Goal: Information Seeking & Learning: Learn about a topic

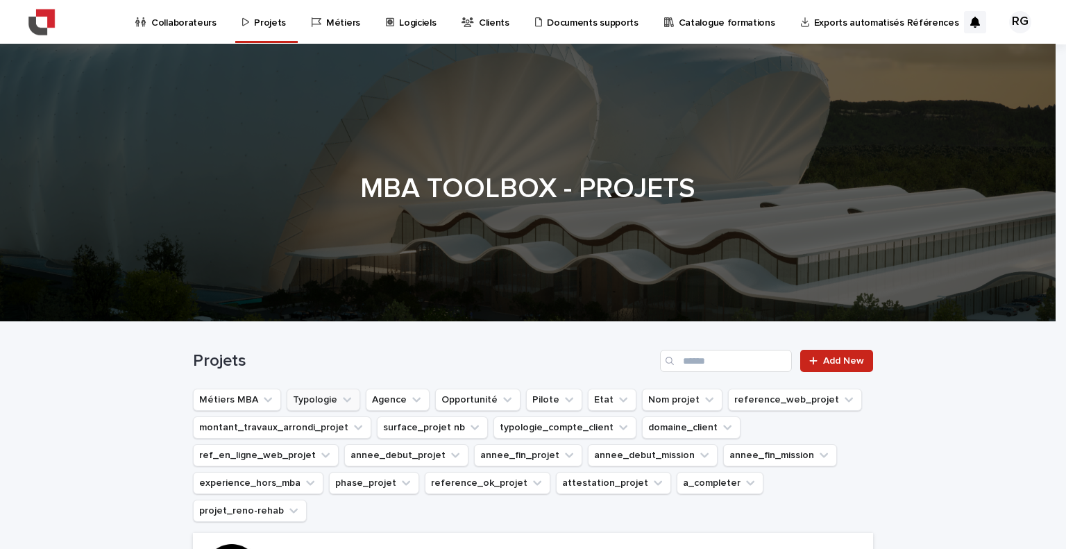
click at [311, 407] on button "Typologie" at bounding box center [324, 400] width 74 height 22
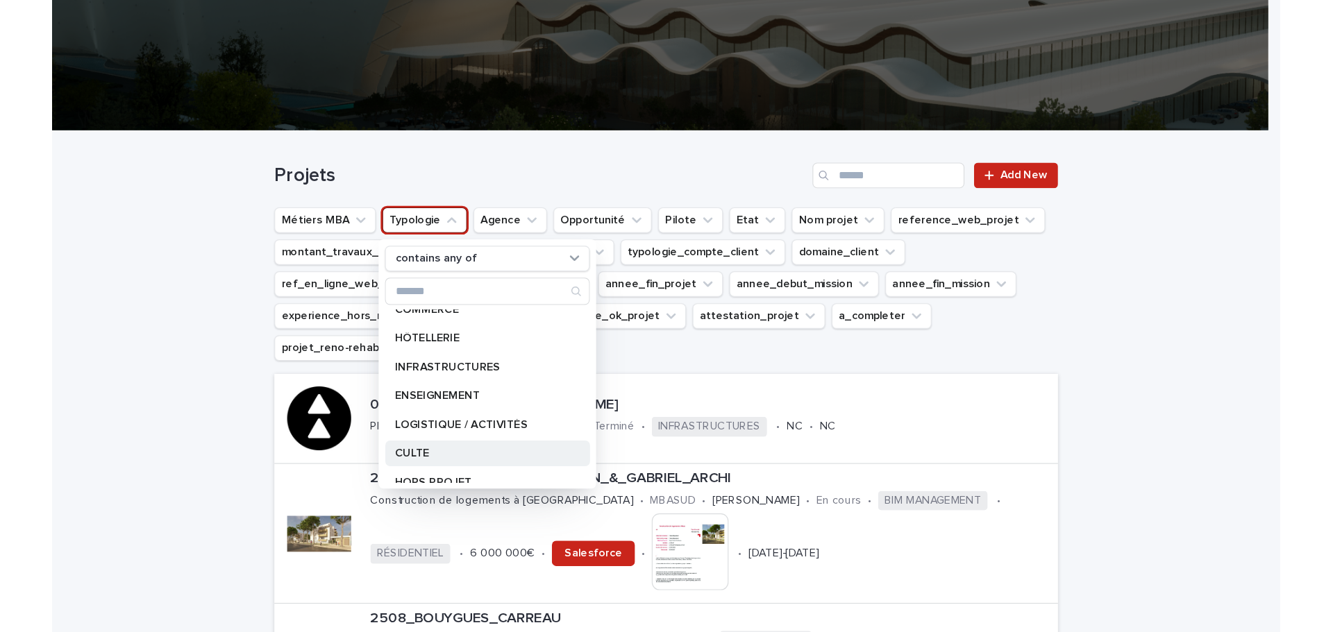
scroll to position [128, 0]
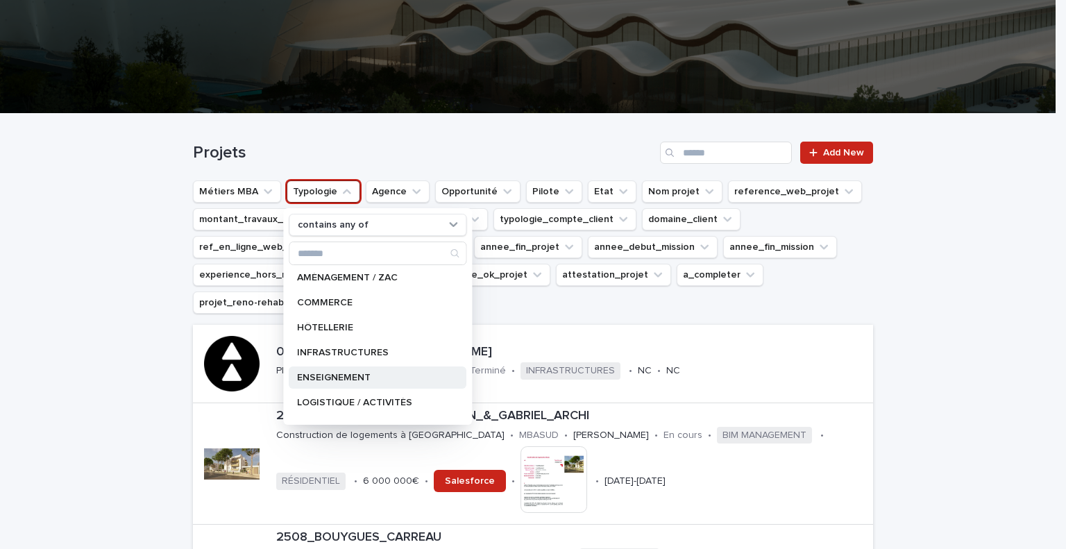
click at [337, 378] on p "ENSEIGNEMENT" at bounding box center [370, 378] width 147 height 10
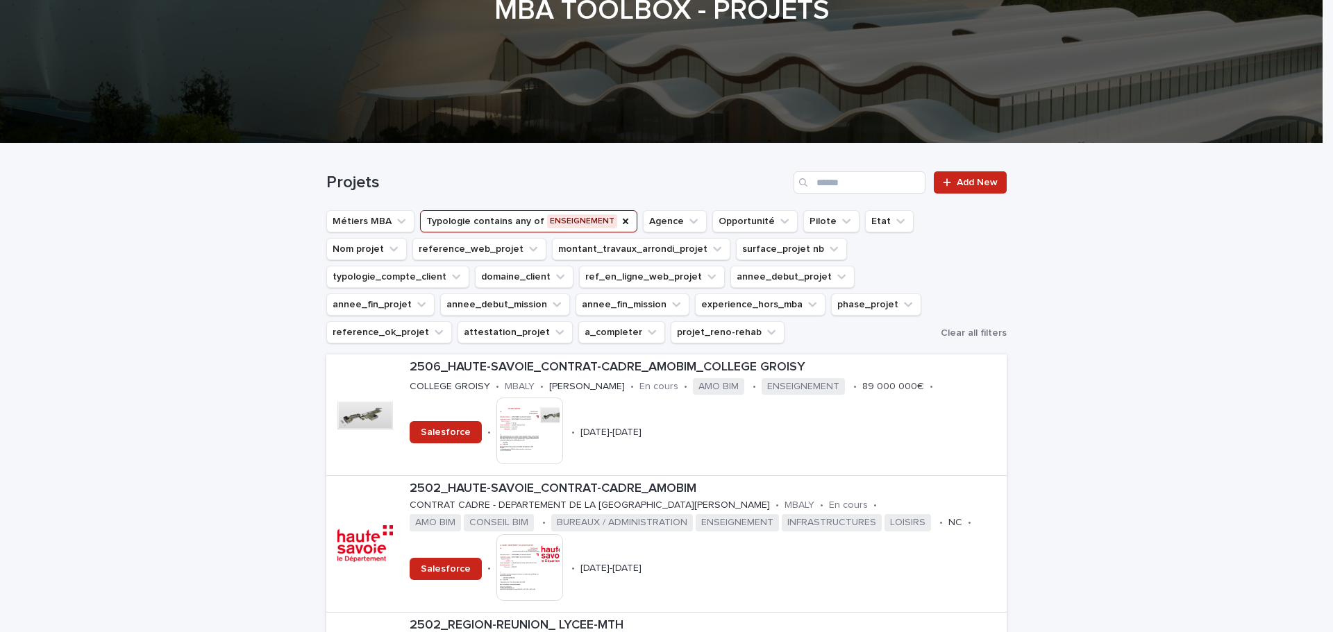
scroll to position [208, 0]
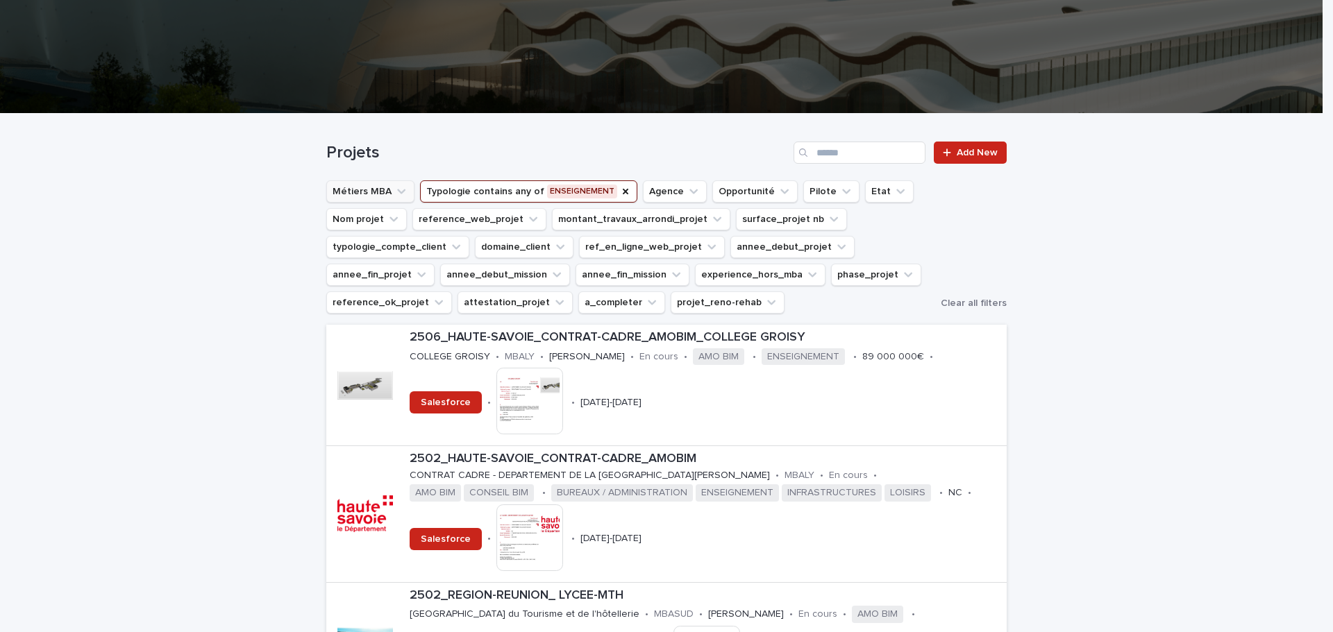
click at [348, 194] on button "Métiers MBA" at bounding box center [370, 191] width 88 height 22
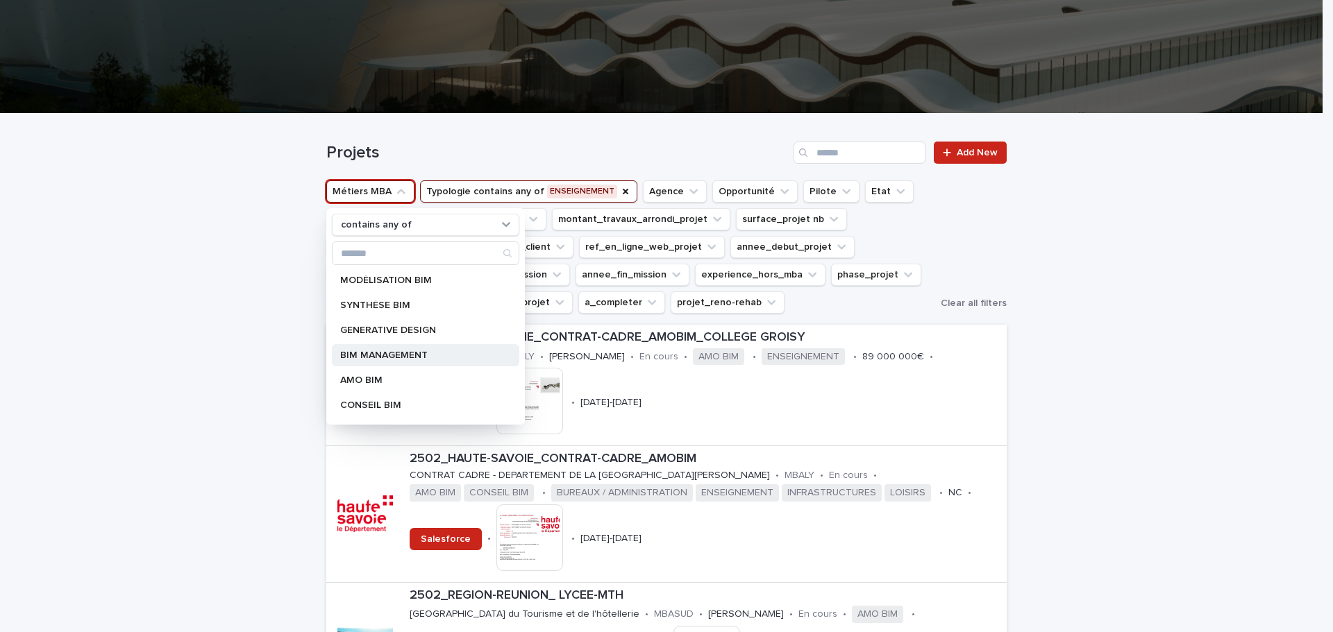
click at [406, 350] on div "BIM MANAGEMENT" at bounding box center [425, 355] width 187 height 22
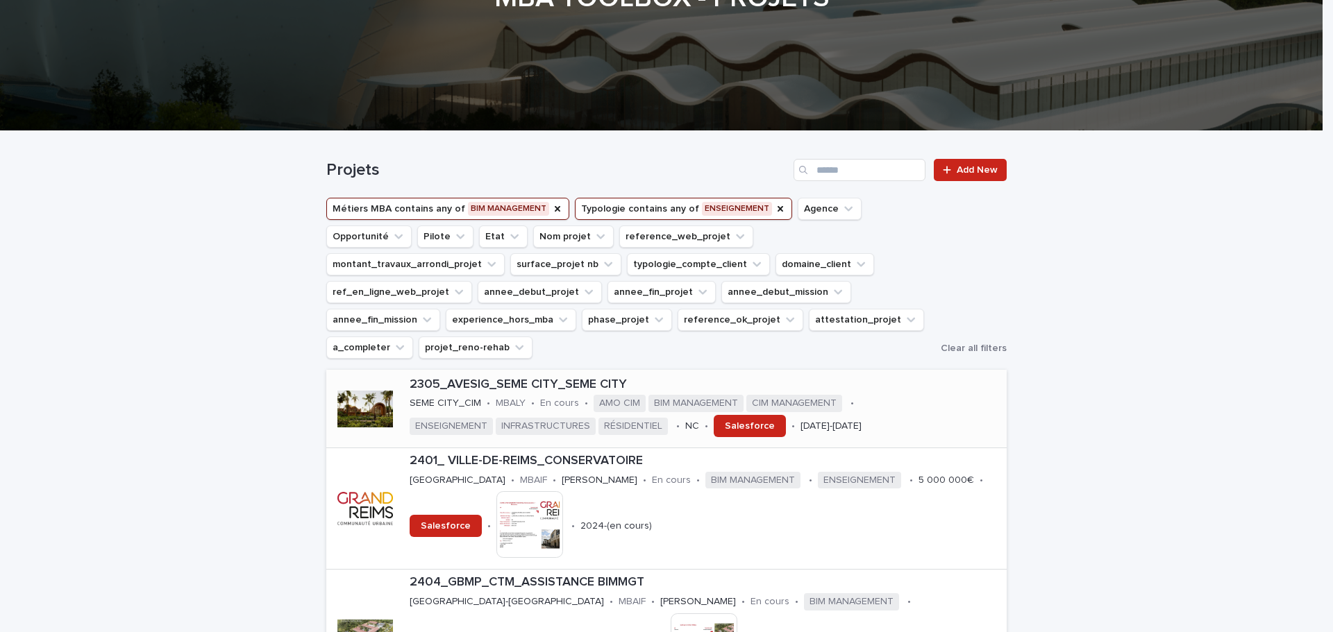
scroll to position [208, 0]
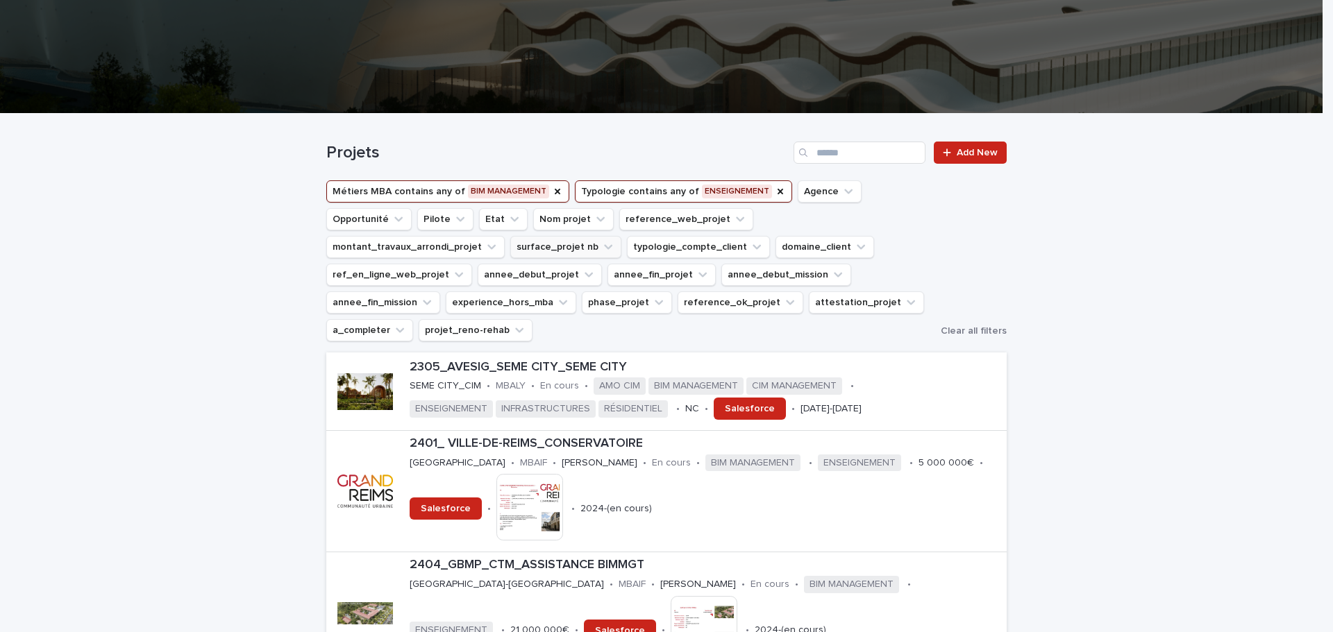
click at [621, 236] on button "surface_projet nb" at bounding box center [565, 247] width 111 height 22
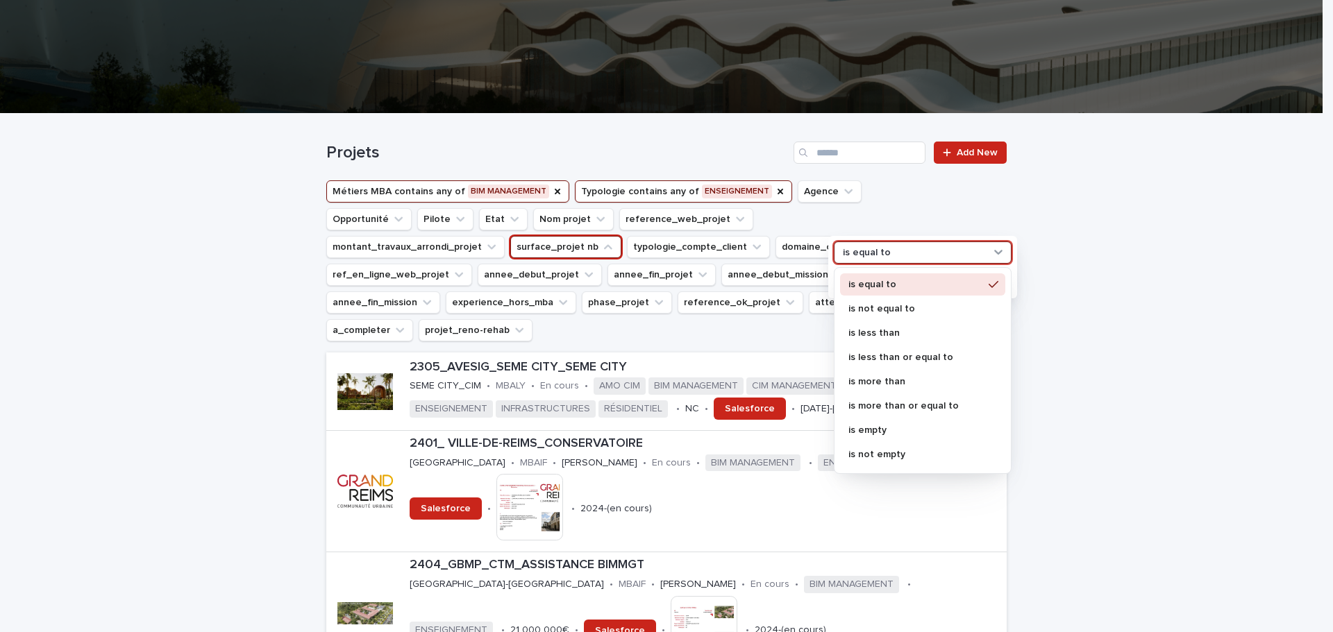
click at [866, 256] on p "is equal to" at bounding box center [867, 253] width 48 height 12
click at [918, 333] on p "is less than" at bounding box center [915, 333] width 135 height 10
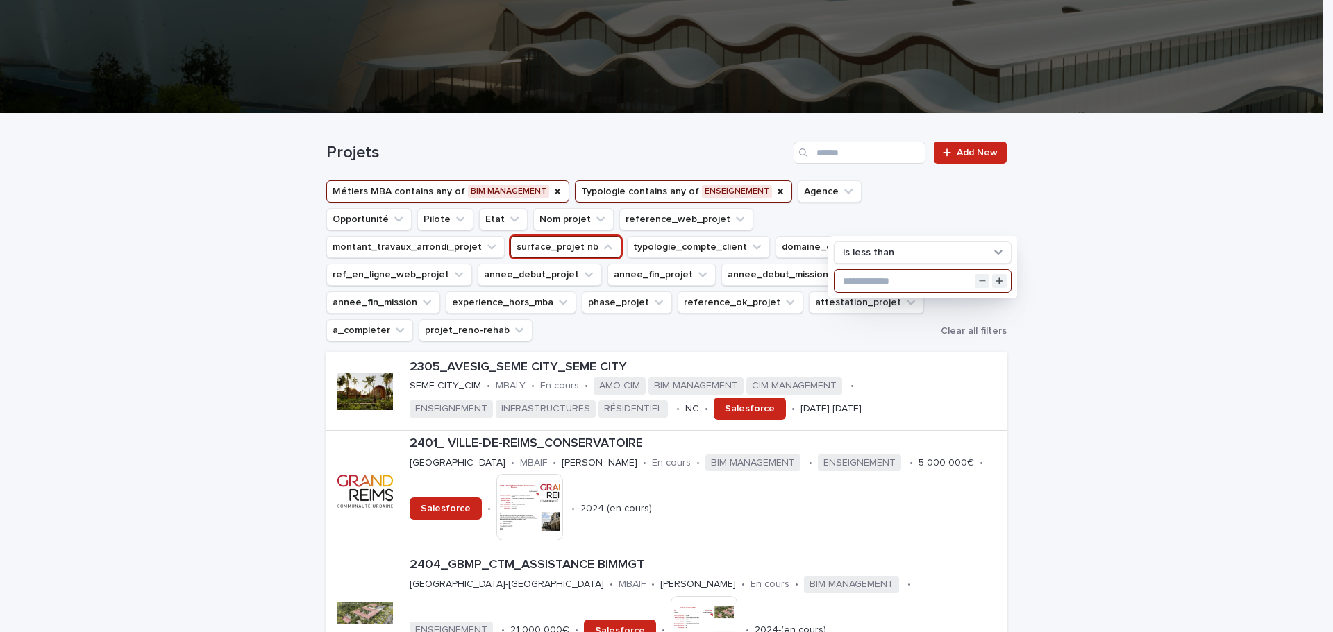
click at [895, 282] on input "text" at bounding box center [922, 281] width 176 height 22
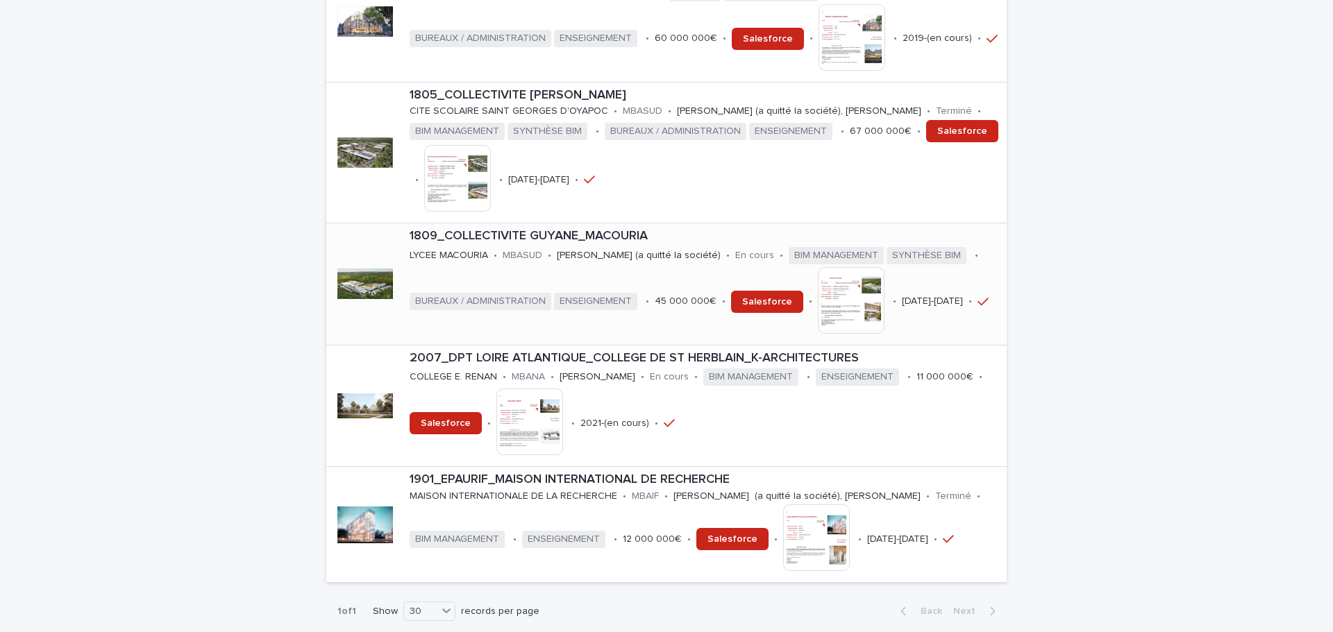
scroll to position [1041, 0]
click at [612, 228] on p "1809_COLLECTIVITE GUYANE_MACOURIA" at bounding box center [705, 235] width 591 height 15
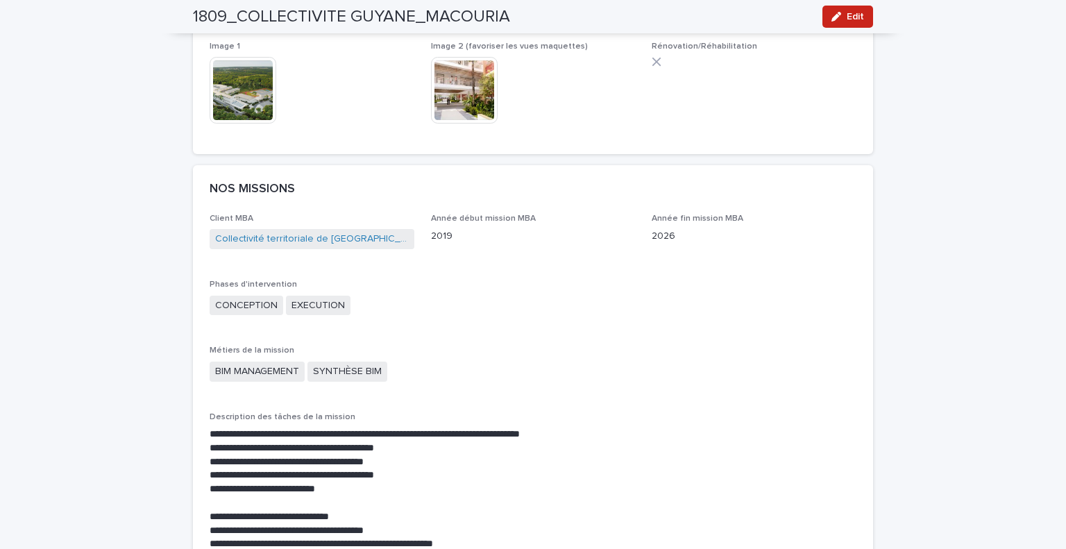
scroll to position [833, 0]
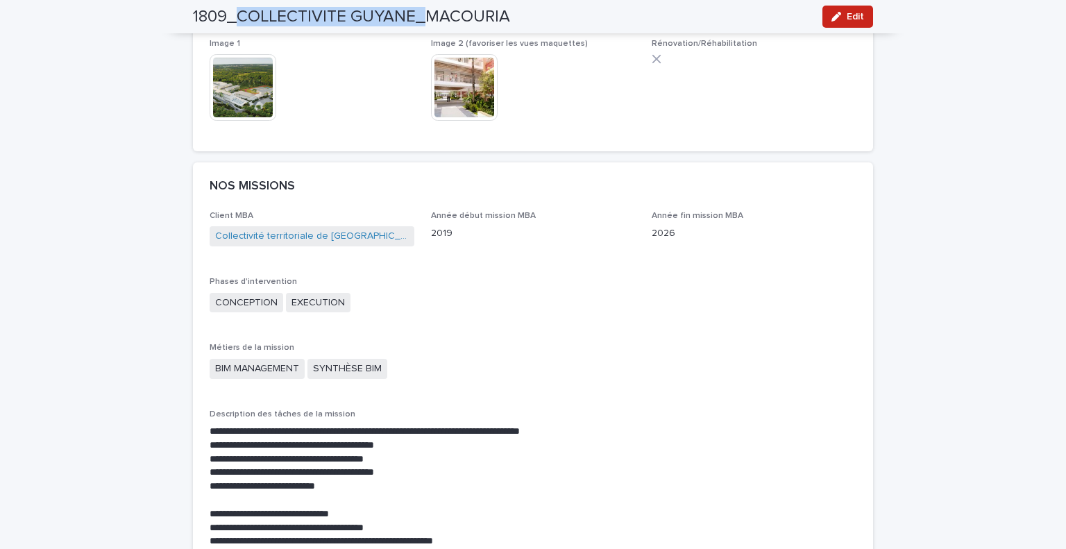
drag, startPoint x: 233, startPoint y: 16, endPoint x: 413, endPoint y: 19, distance: 179.8
click at [414, 19] on h2 "1809_COLLECTIVITE GUYANE_MACOURIA" at bounding box center [351, 17] width 317 height 20
copy h2 "COLLECTIVITE GUYANE"
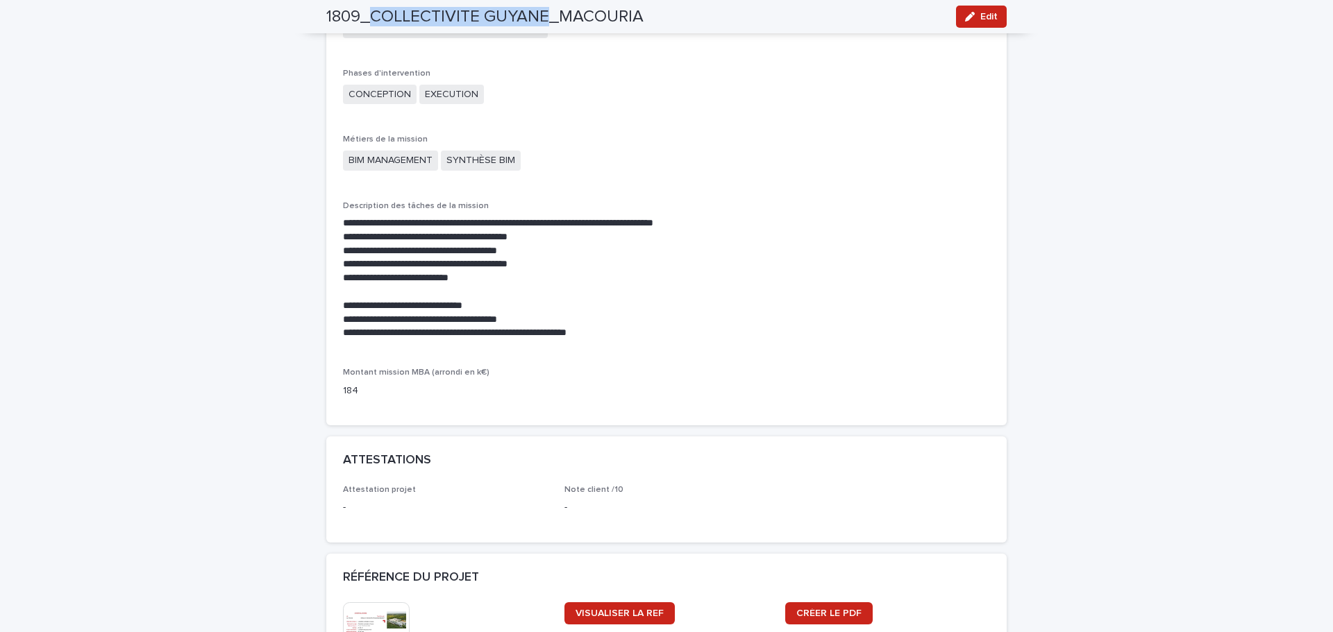
scroll to position [1041, 0]
click at [1066, 188] on div "Loading... Saving… Loading... Saving… 1809_COLLECTIVITE GUYANE_MACOURIA Edit 18…" at bounding box center [666, 138] width 1333 height 2266
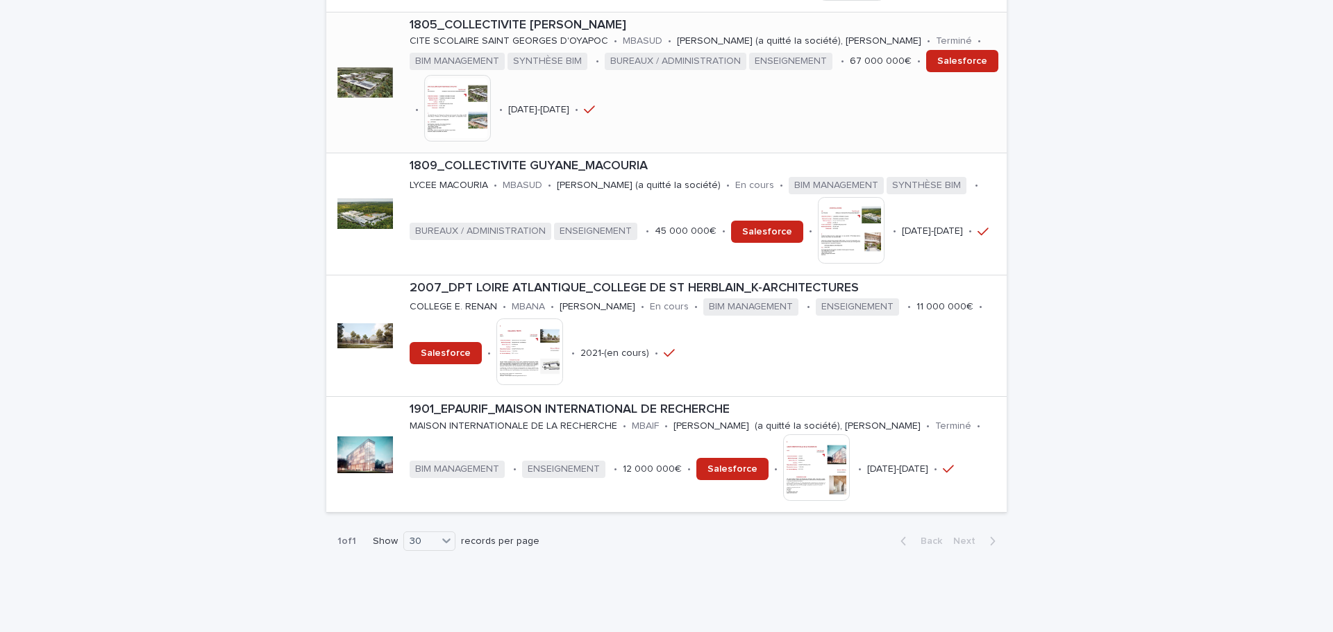
scroll to position [1118, 0]
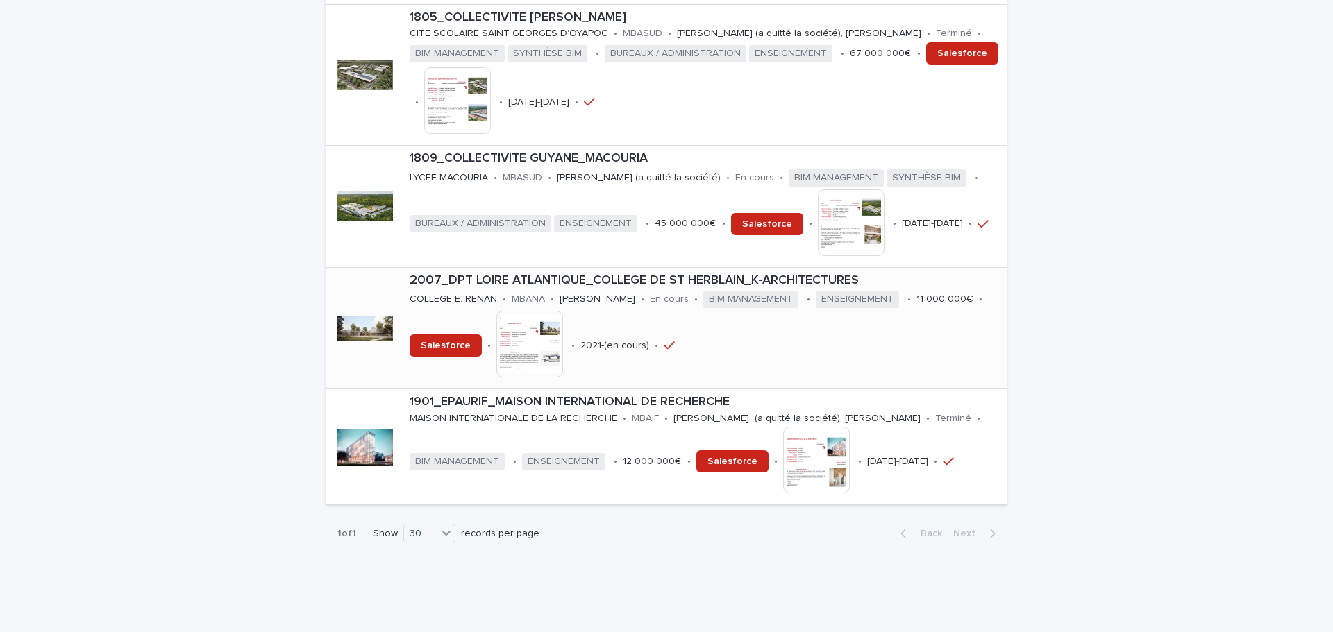
click at [570, 274] on p "2007_DPT LOIRE ATLANTIQUE_COLLEGE DE ST HERBLAIN_K-ARCHITECTURES" at bounding box center [705, 281] width 591 height 15
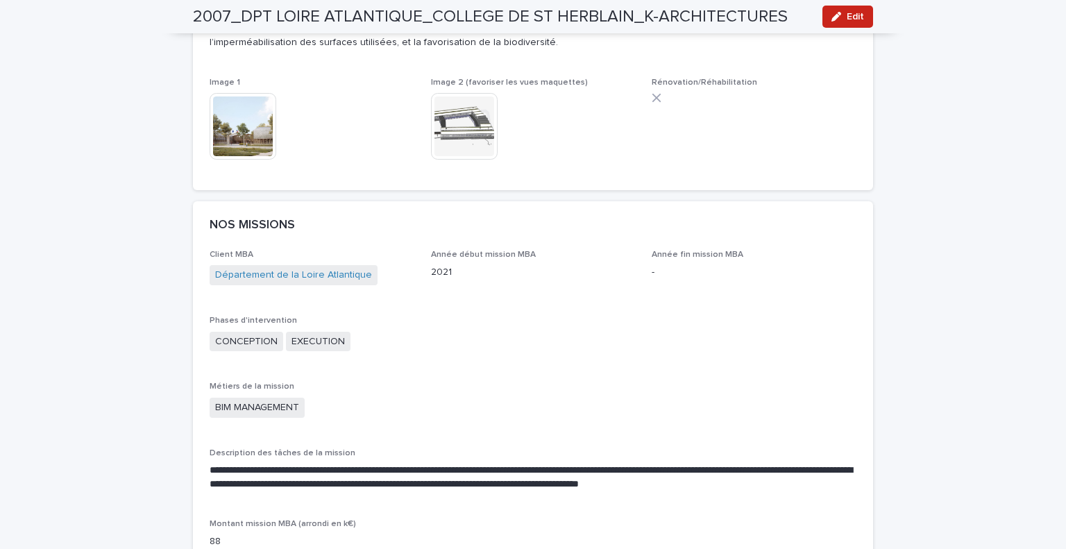
scroll to position [637, 0]
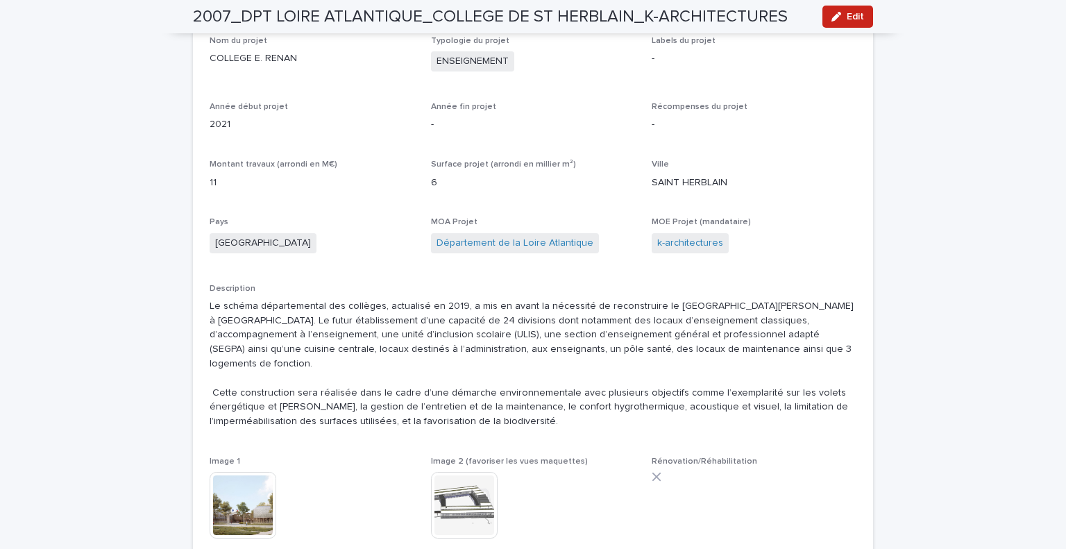
click at [465, 491] on img at bounding box center [464, 505] width 67 height 67
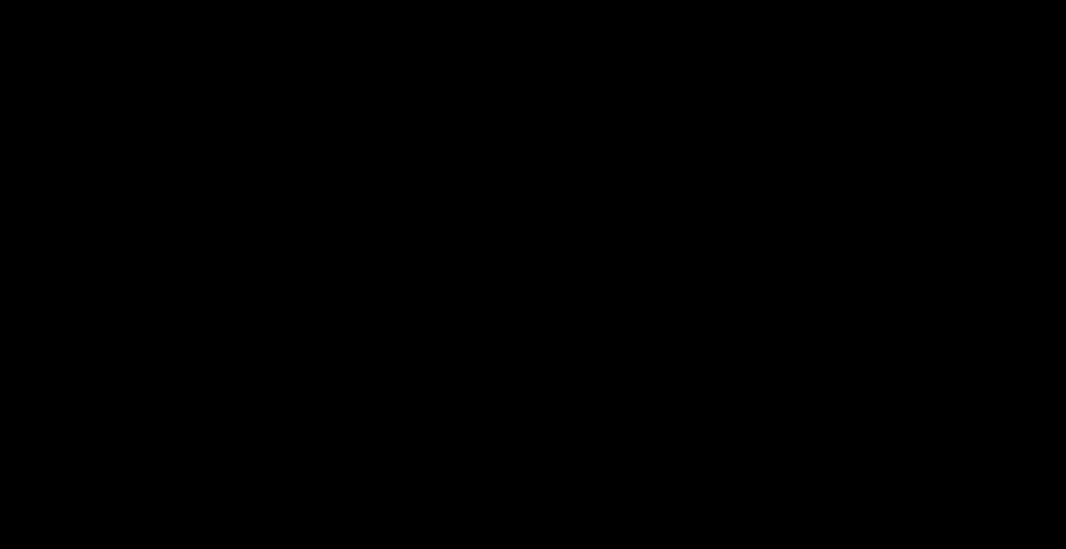
scroll to position [498, 0]
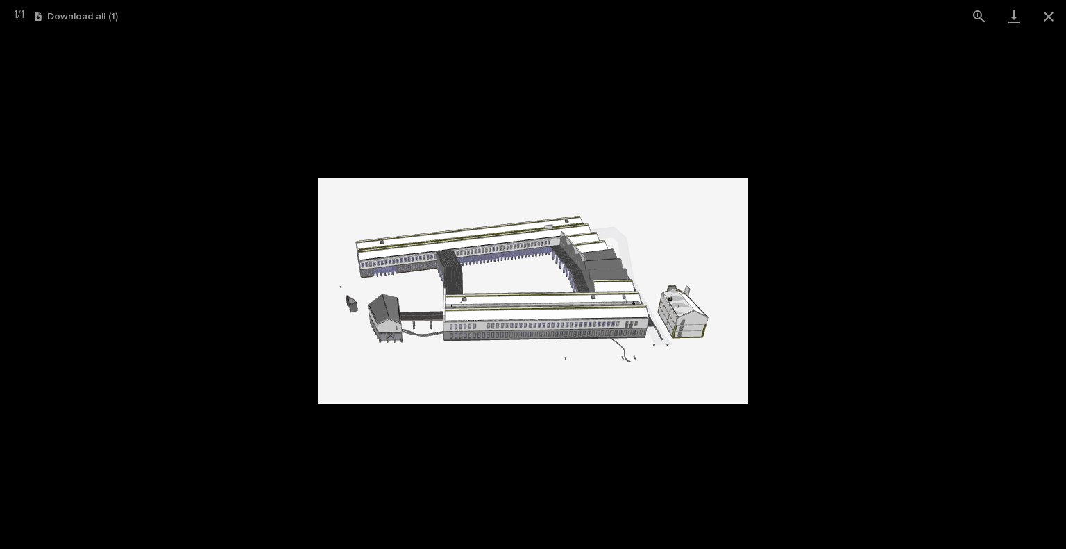
click at [539, 338] on img at bounding box center [533, 291] width 430 height 226
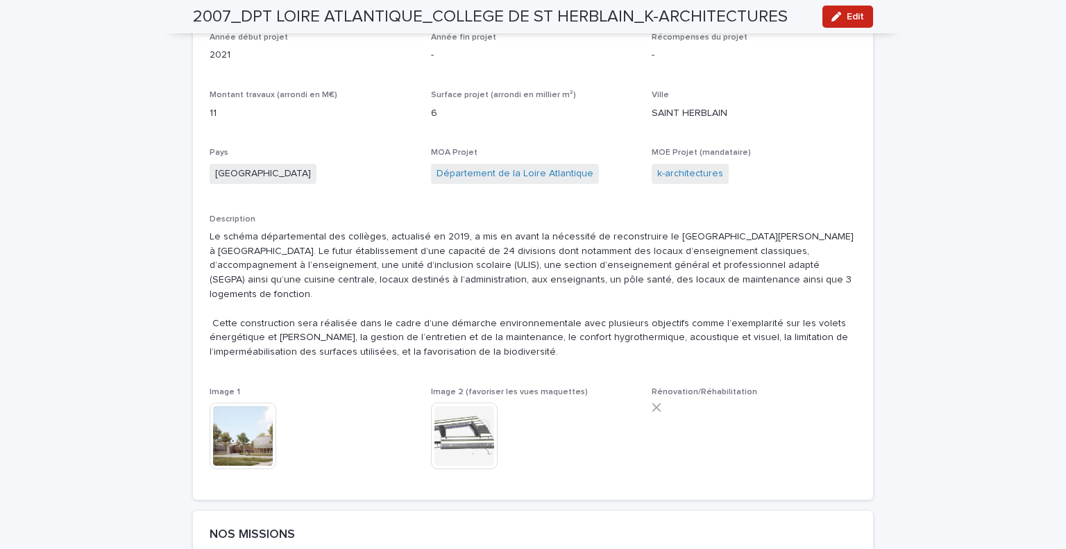
drag, startPoint x: 51, startPoint y: 248, endPoint x: 41, endPoint y: 248, distance: 9.7
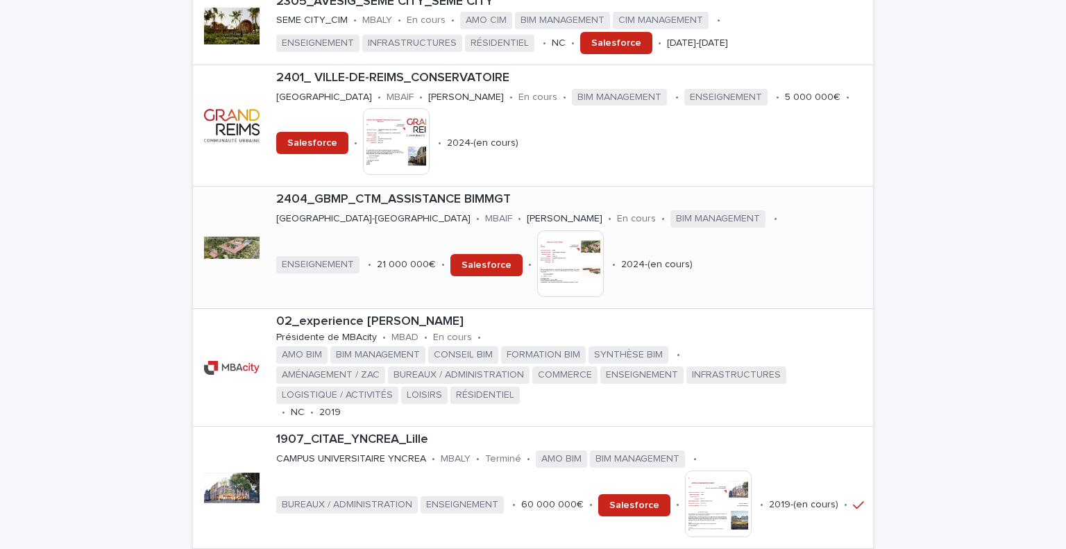
scroll to position [505, 0]
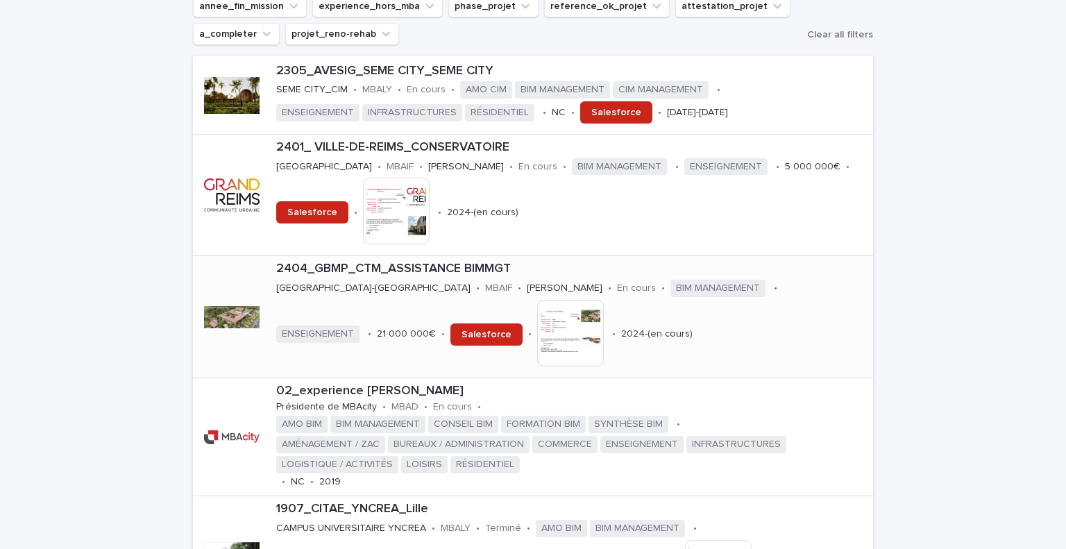
click at [322, 262] on p "2404_GBMP_CTM_ASSISTANCE BIMMGT" at bounding box center [571, 269] width 591 height 15
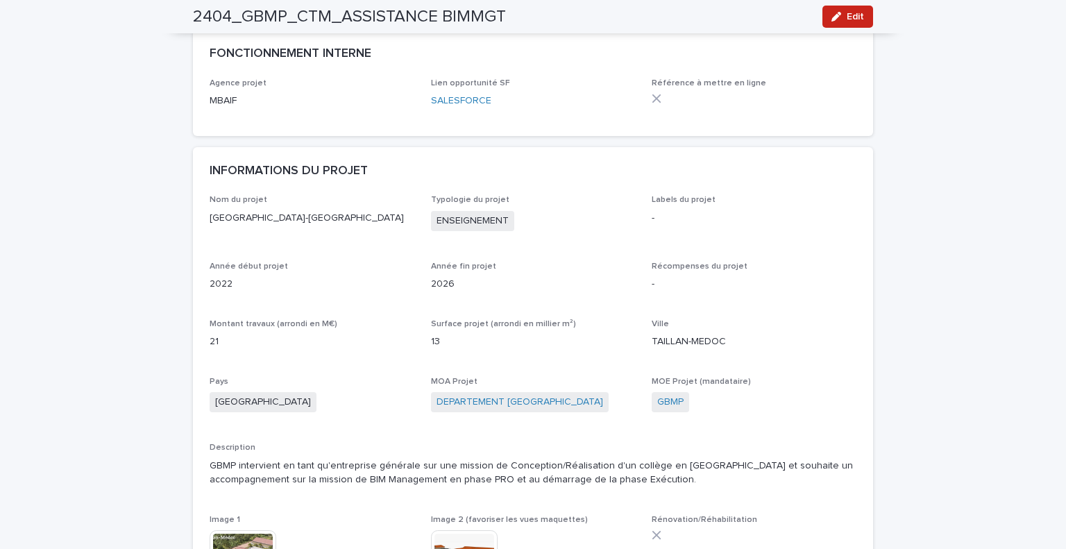
scroll to position [278, 0]
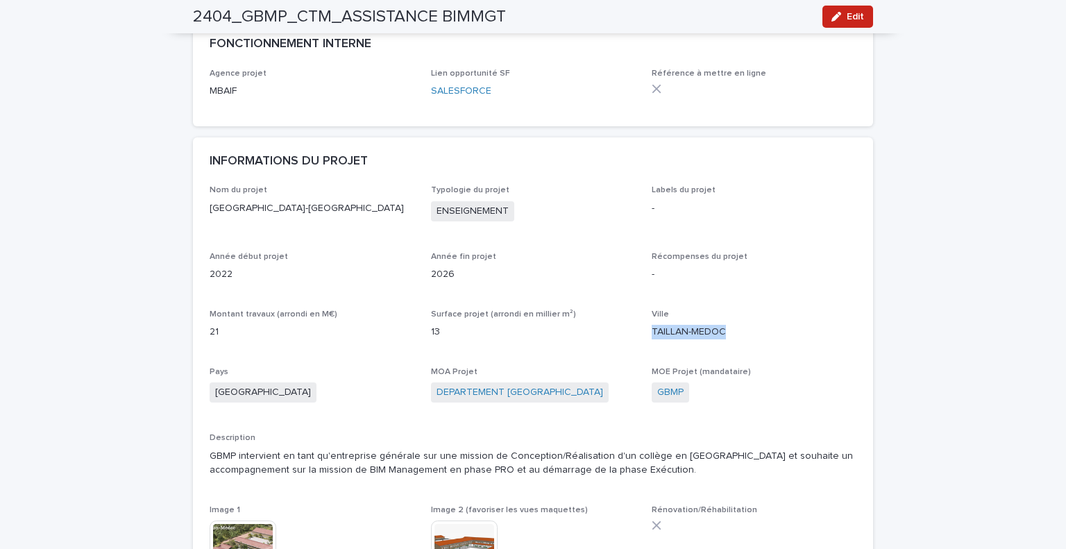
drag, startPoint x: 725, startPoint y: 335, endPoint x: 642, endPoint y: 326, distance: 83.8
click at [642, 326] on div "Nom du projet COLLÈGE DU TAILLAN-MÉDOC Typologie du projet ENSEIGNEMENT Labels …" at bounding box center [533, 393] width 647 height 416
copy p "TAILLAN-MEDOC"
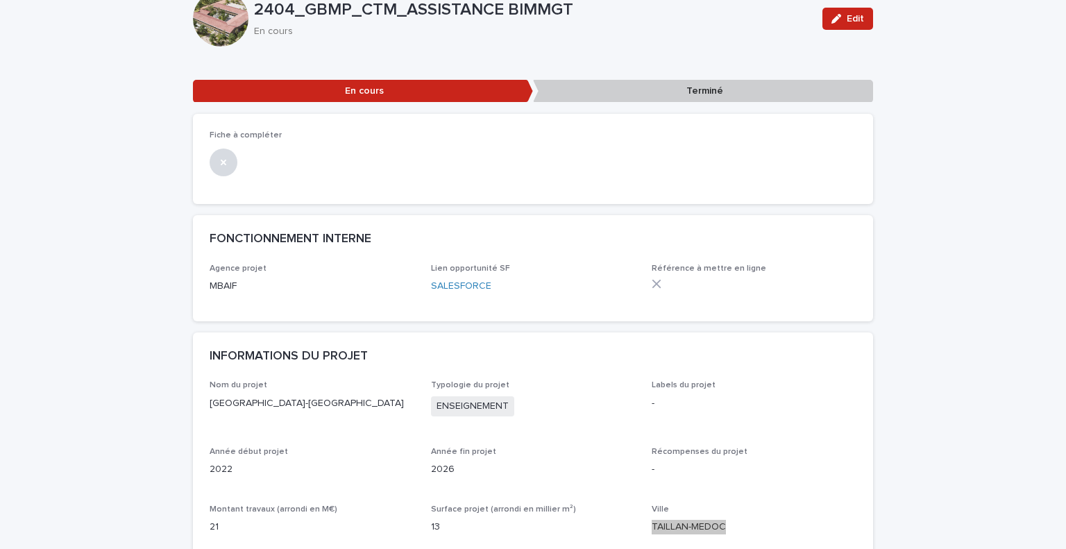
scroll to position [208, 0]
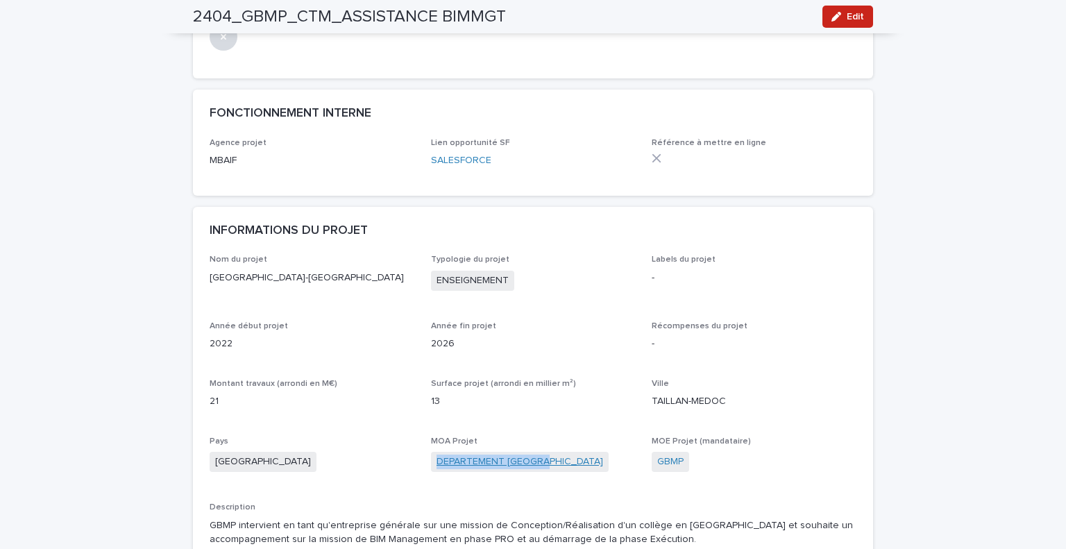
drag, startPoint x: 572, startPoint y: 463, endPoint x: 430, endPoint y: 462, distance: 141.6
click at [431, 462] on div "DEPARTEMENT GIRONDE" at bounding box center [533, 463] width 205 height 23
copy link "DEPARTEMENT GIRONDE"
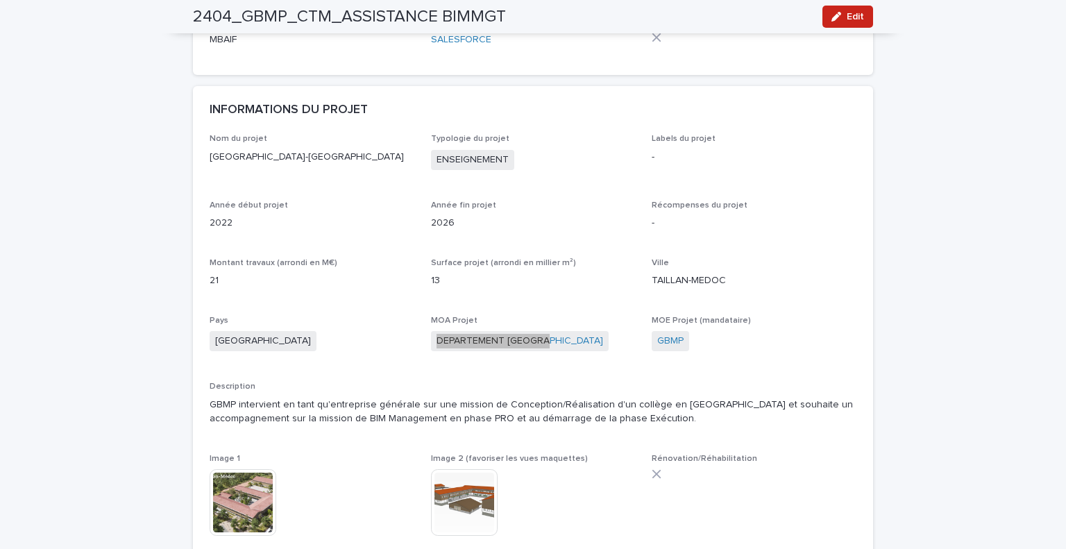
scroll to position [347, 0]
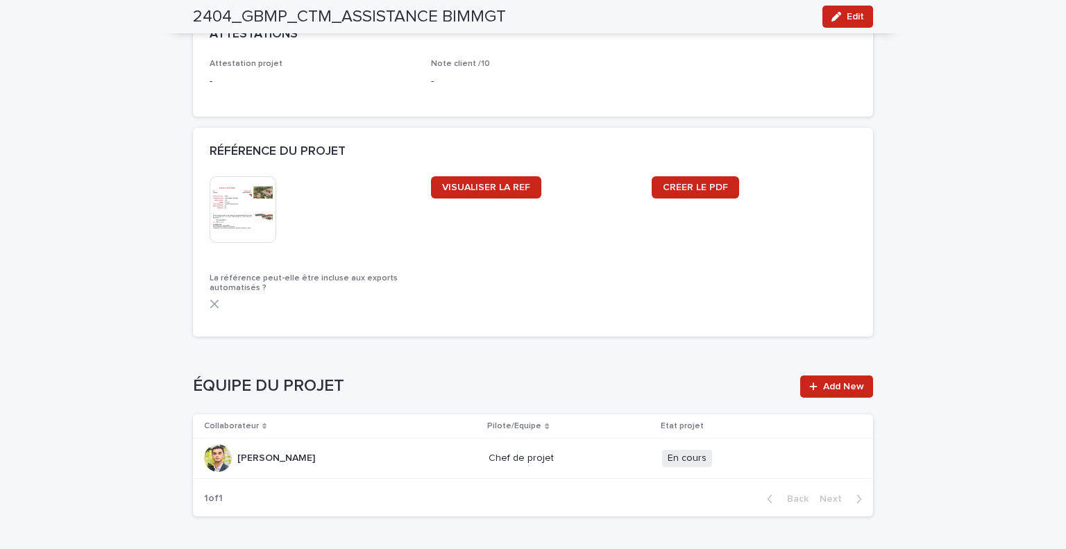
scroll to position [1319, 0]
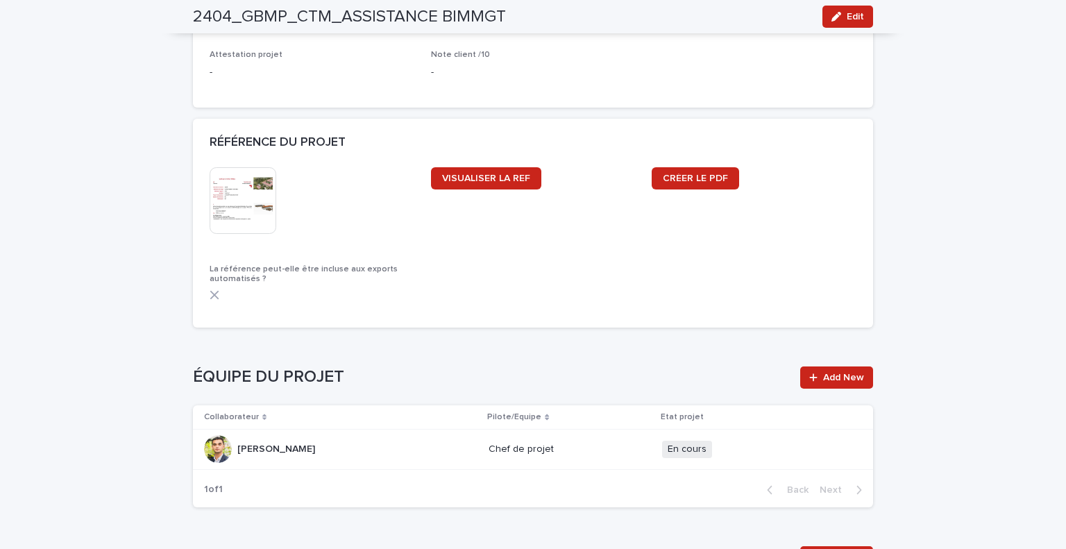
click at [236, 194] on img at bounding box center [243, 200] width 67 height 67
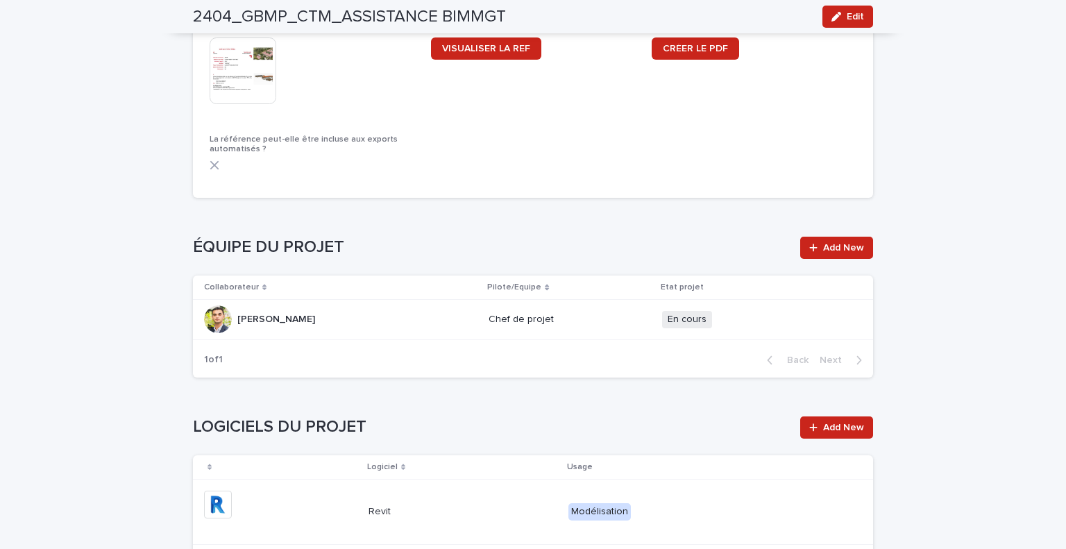
scroll to position [1458, 0]
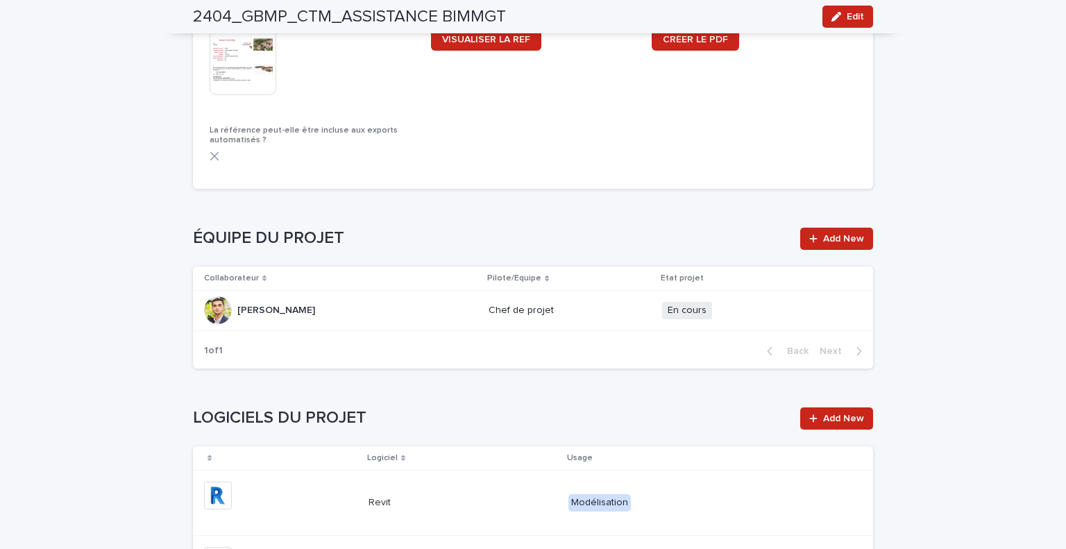
drag, startPoint x: 358, startPoint y: 1, endPoint x: 223, endPoint y: 108, distance: 172.1
click at [223, 108] on div "This file cannot be opened Download File" at bounding box center [312, 68] width 205 height 81
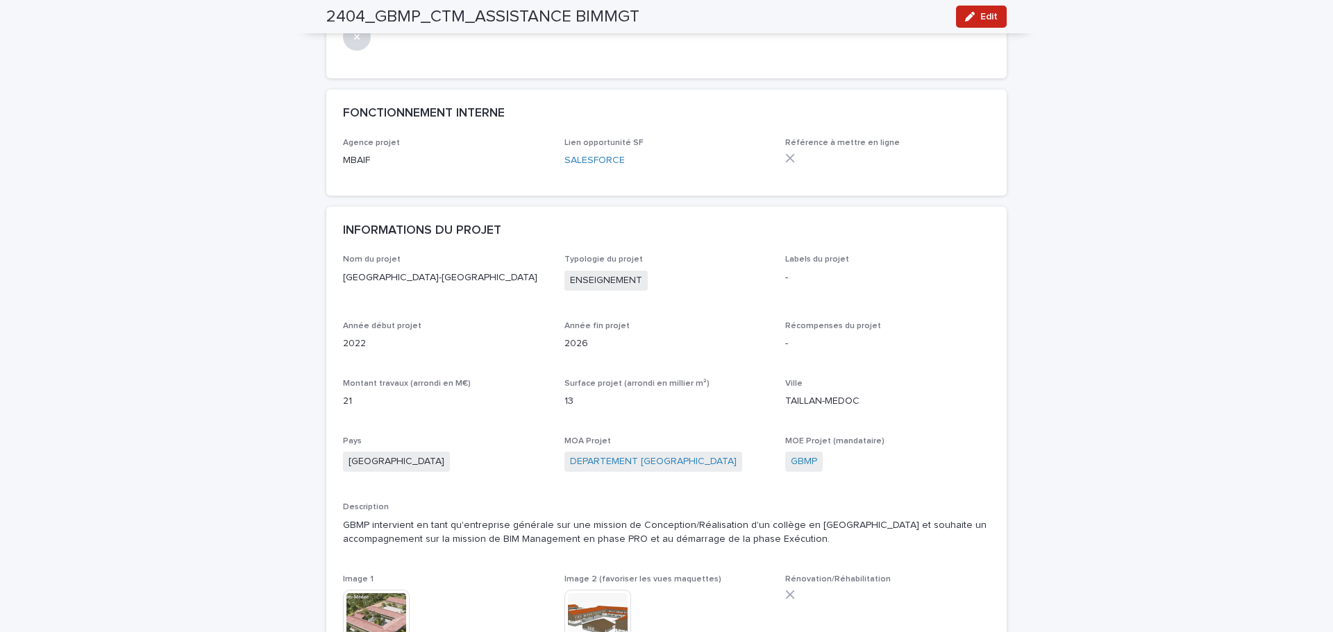
scroll to position [208, 0]
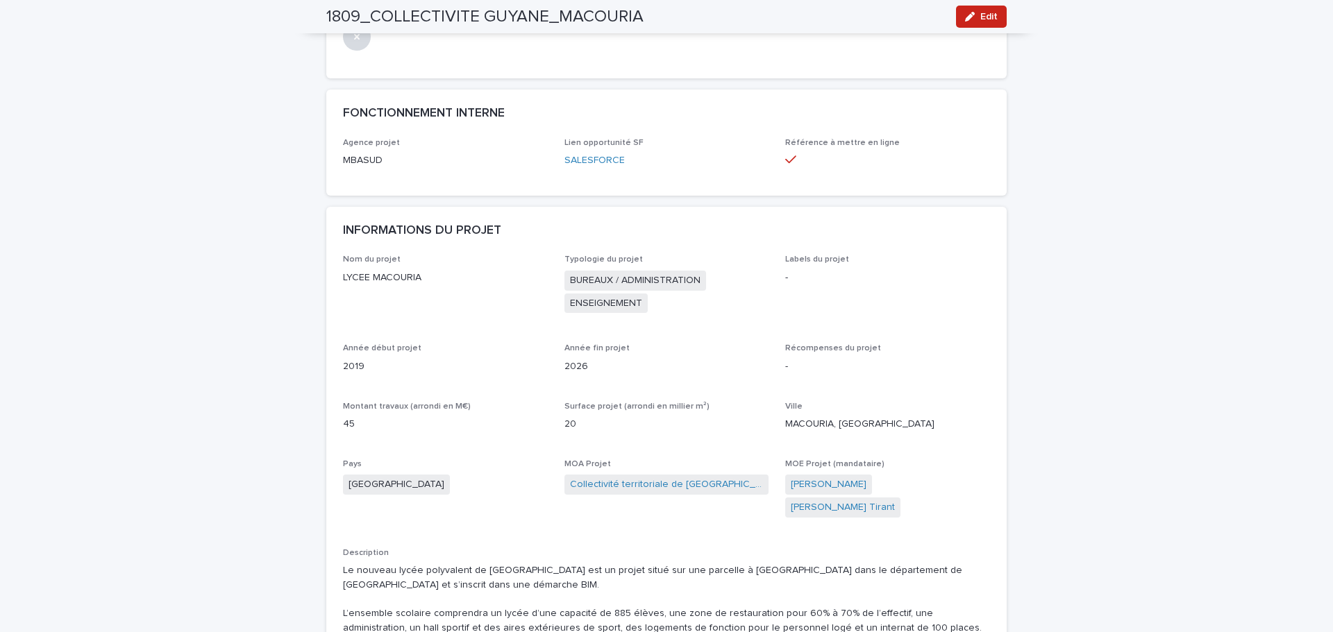
scroll to position [208, 0]
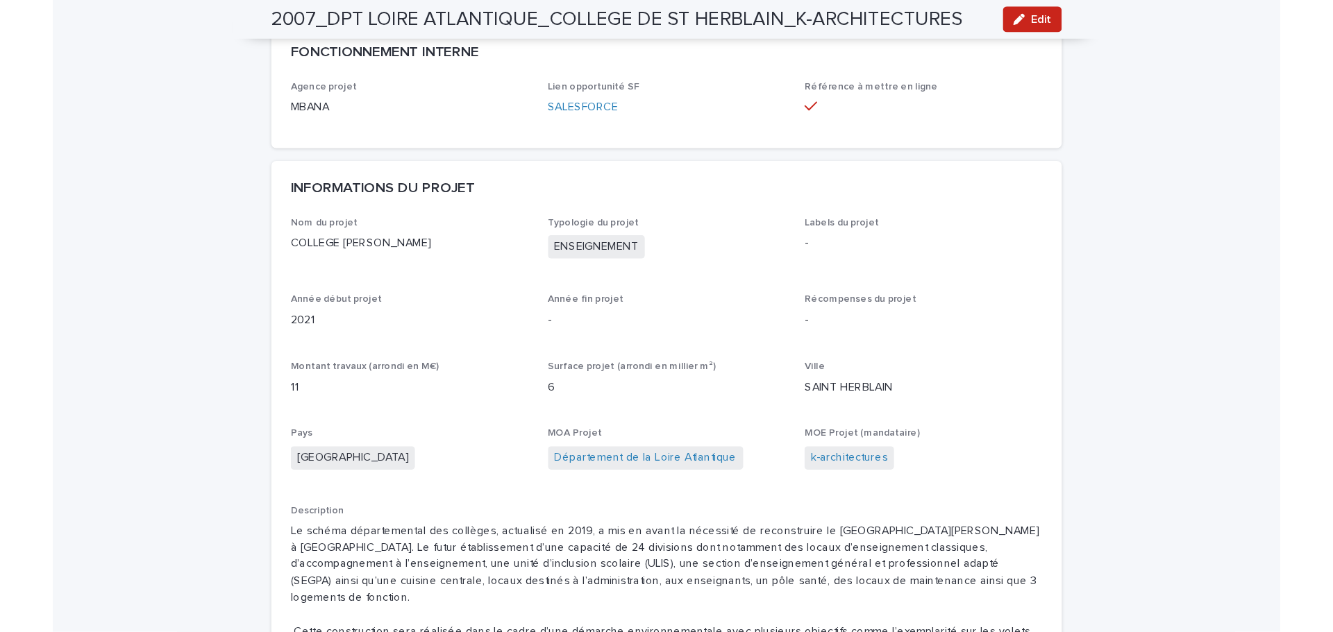
scroll to position [278, 0]
